Goal: Check status

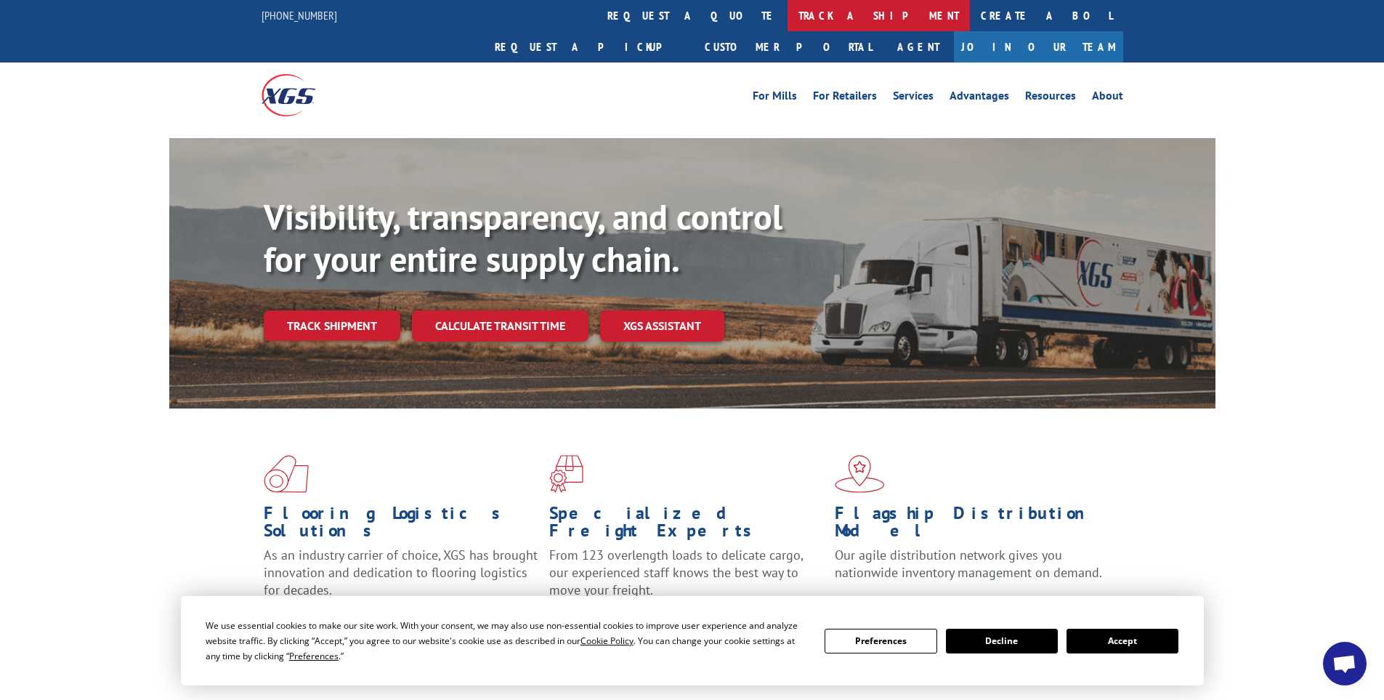
click at [788, 17] on link "track a shipment" at bounding box center [879, 15] width 182 height 31
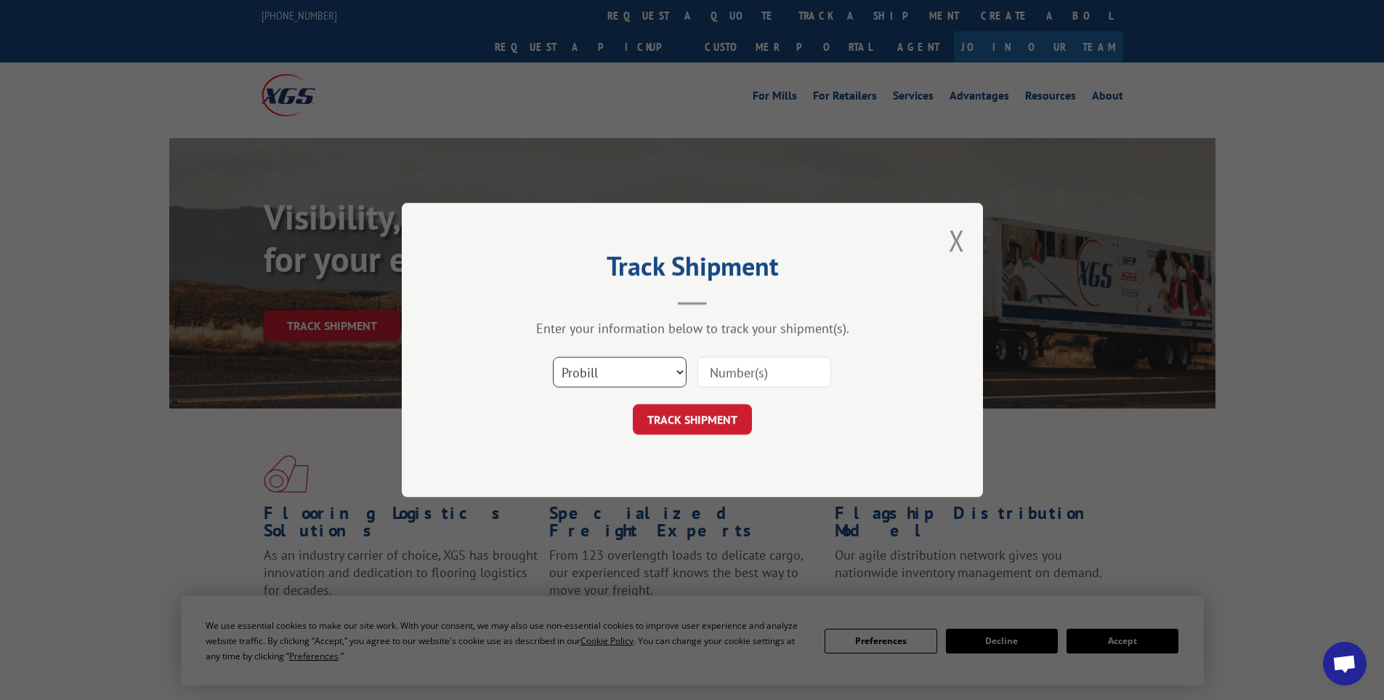
click at [619, 372] on select "Select category... Probill BOL PO" at bounding box center [620, 372] width 134 height 31
click at [489, 382] on div "Select category... Probill BOL PO" at bounding box center [692, 372] width 436 height 48
click at [771, 363] on input at bounding box center [764, 372] width 134 height 31
paste input "17470923"
type input "17470923"
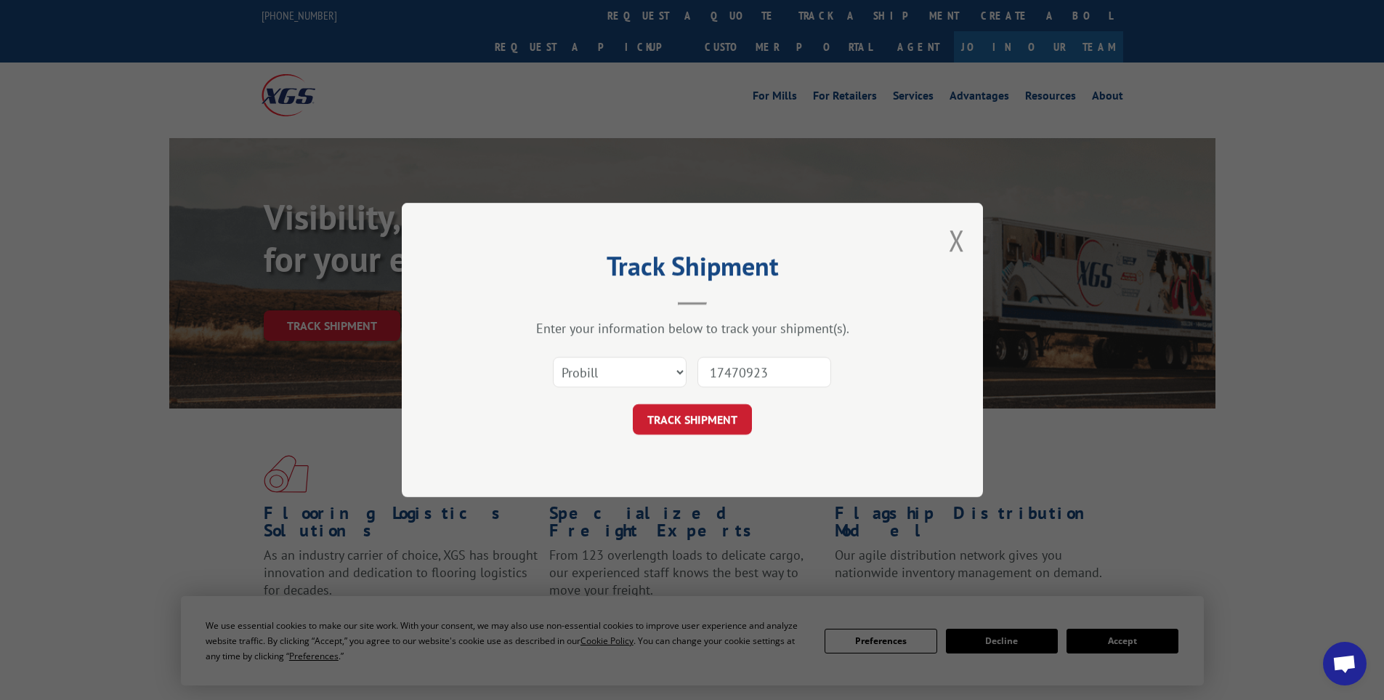
click at [690, 437] on div "Track Shipment Enter your information below to track your shipment(s). Select c…" at bounding box center [692, 350] width 581 height 294
click at [691, 417] on button "TRACK SHIPMENT" at bounding box center [692, 419] width 119 height 31
